Goal: Information Seeking & Learning: Learn about a topic

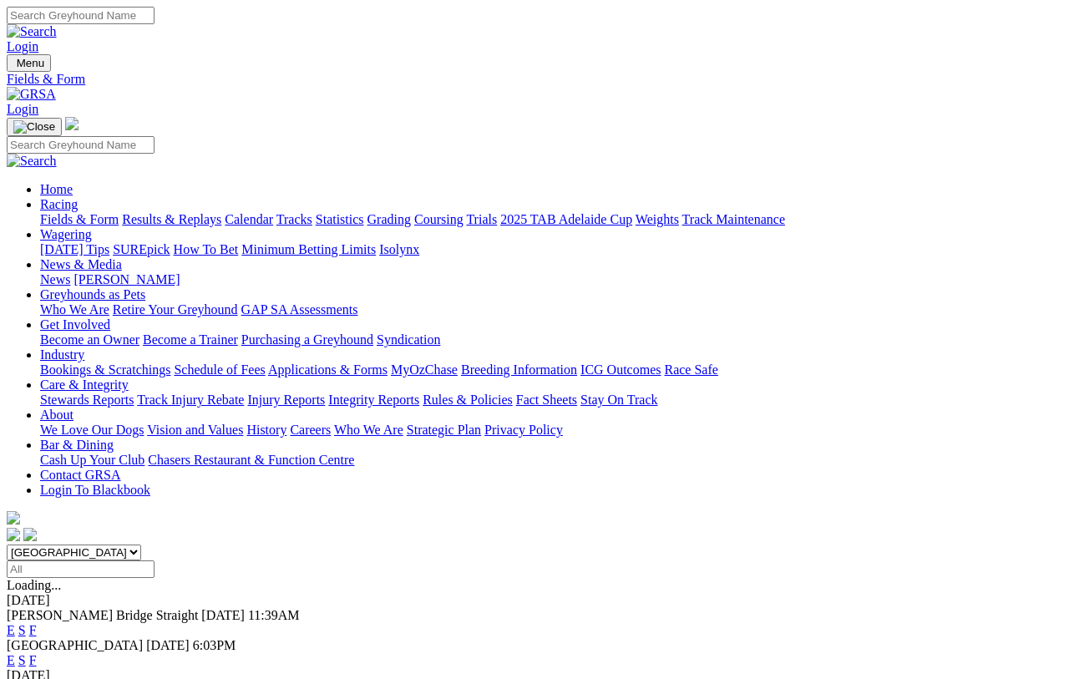
click at [273, 212] on link "Calendar" at bounding box center [249, 219] width 48 height 14
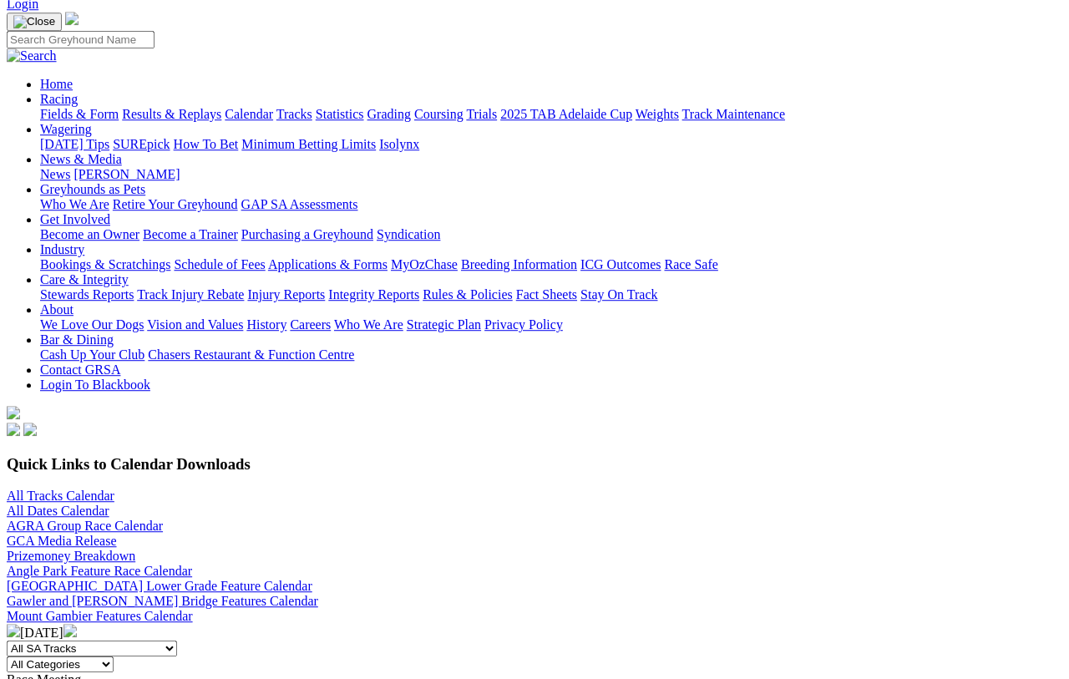
scroll to position [104, 0]
click at [77, 605] on img at bounding box center [69, 631] width 13 height 13
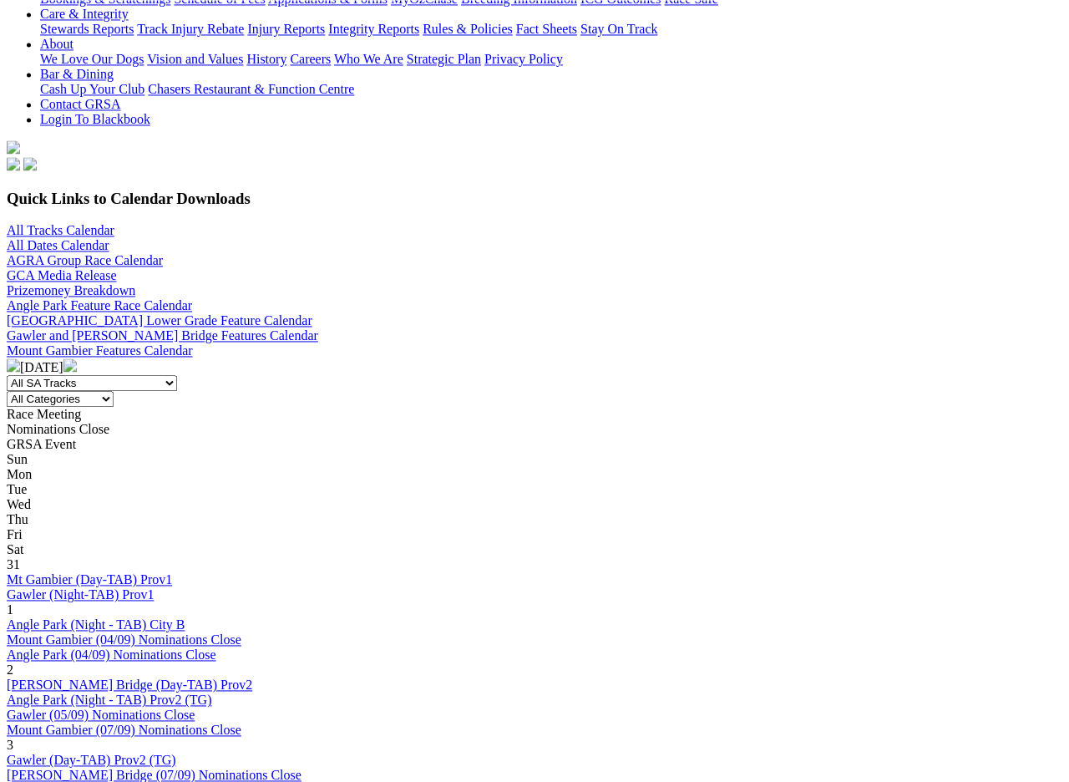
scroll to position [372, 0]
